Goal: Transaction & Acquisition: Purchase product/service

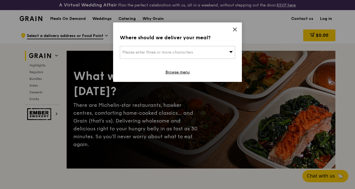
click at [235, 29] on icon at bounding box center [235, 29] width 5 height 5
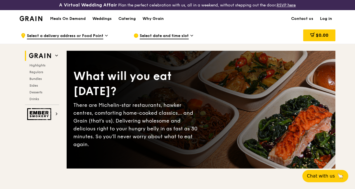
click at [36, 21] on img at bounding box center [31, 18] width 23 height 5
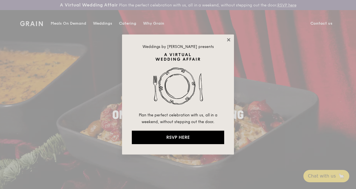
click at [228, 39] on icon at bounding box center [228, 39] width 3 height 3
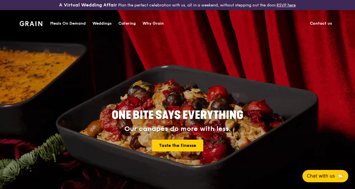
click at [131, 22] on div "Catering" at bounding box center [127, 23] width 17 height 17
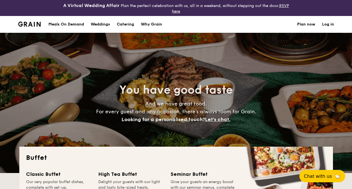
select select
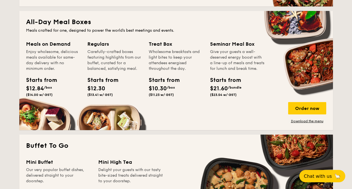
scroll to position [252, 0]
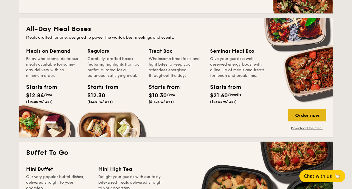
click at [300, 117] on div "Order now" at bounding box center [307, 115] width 38 height 12
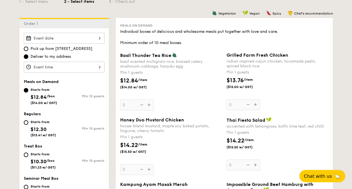
scroll to position [169, 0]
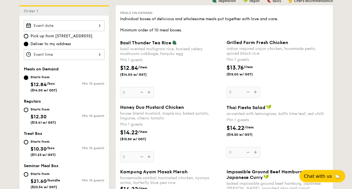
click at [151, 109] on span "Honey Duo Mustard Chicken" at bounding box center [152, 107] width 64 height 5
click at [151, 151] on input "0" at bounding box center [137, 156] width 34 height 11
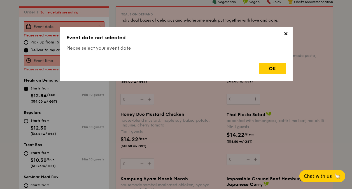
scroll to position [166, 0]
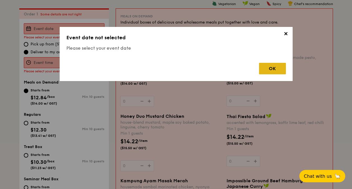
click at [275, 66] on div "OK" at bounding box center [272, 68] width 27 height 11
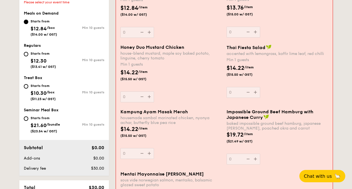
scroll to position [222, 0]
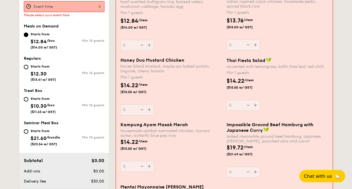
click at [171, 59] on span "Honey Duo Mustard Chicken" at bounding box center [152, 59] width 64 height 5
click at [154, 104] on input "0" at bounding box center [137, 109] width 34 height 11
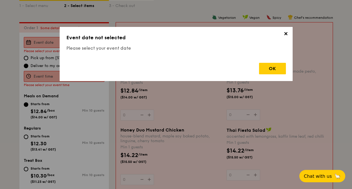
scroll to position [140, 0]
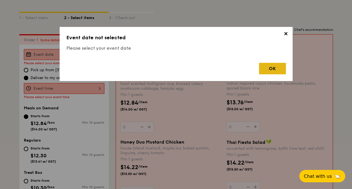
click at [276, 66] on div "OK" at bounding box center [272, 68] width 27 height 11
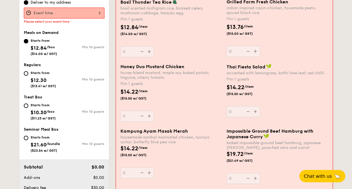
scroll to position [197, 0]
